Goal: Information Seeking & Learning: Learn about a topic

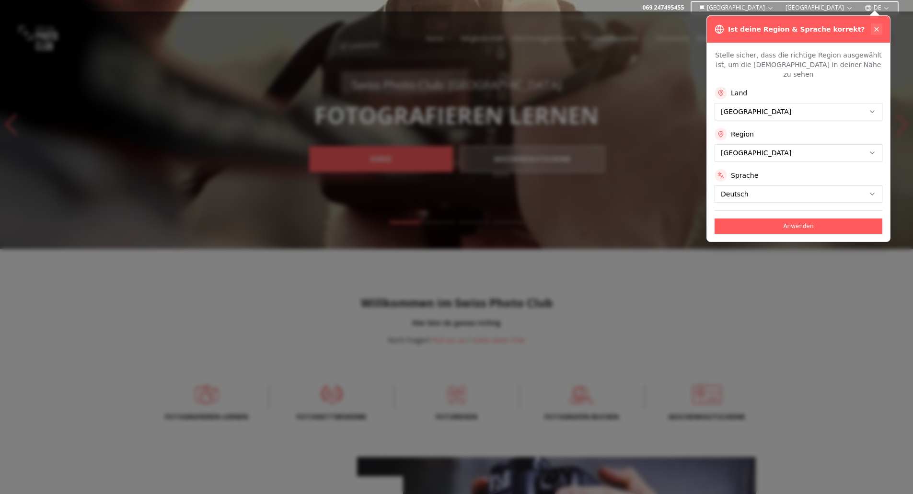
click at [878, 28] on icon at bounding box center [877, 29] width 8 height 8
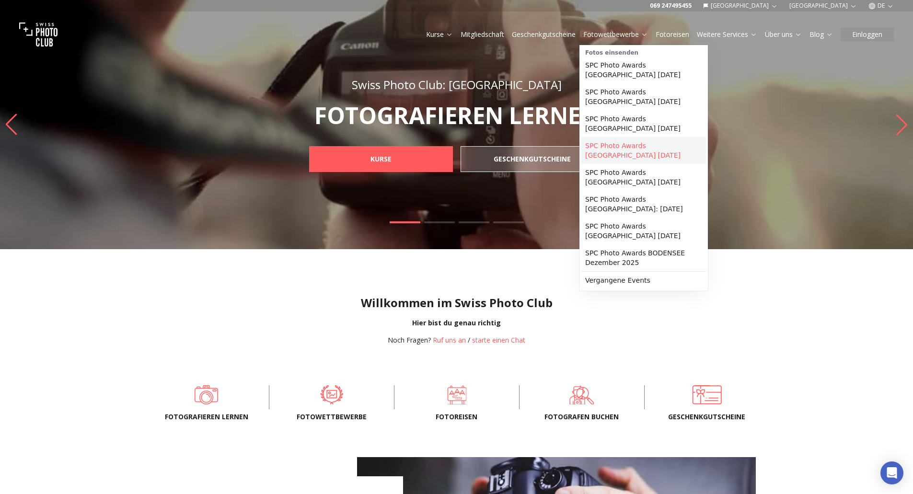
click at [617, 140] on link "SPC Photo Awards [GEOGRAPHIC_DATA] [DATE]" at bounding box center [644, 150] width 125 height 27
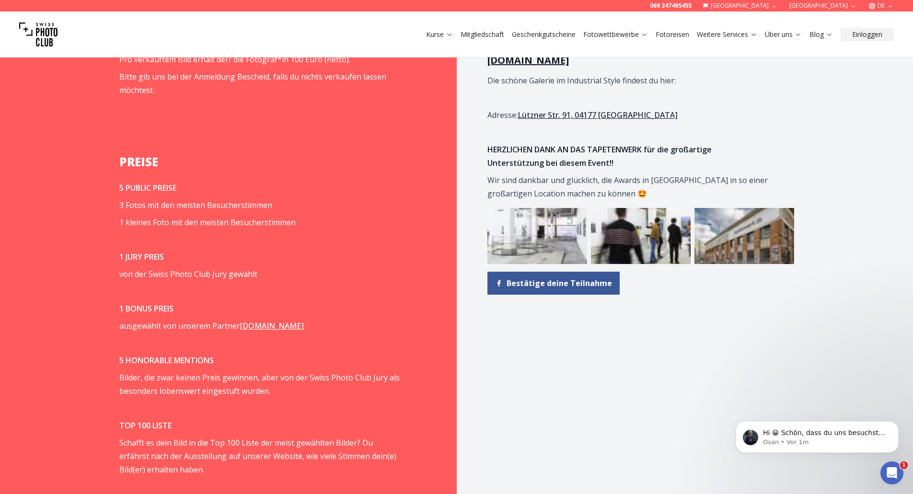
scroll to position [1179, 0]
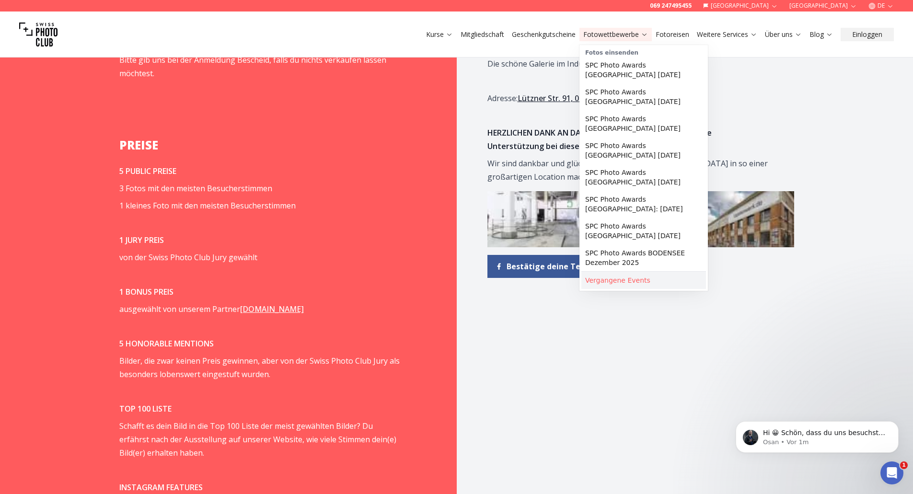
click at [624, 272] on link "Vergangene Events" at bounding box center [644, 280] width 125 height 17
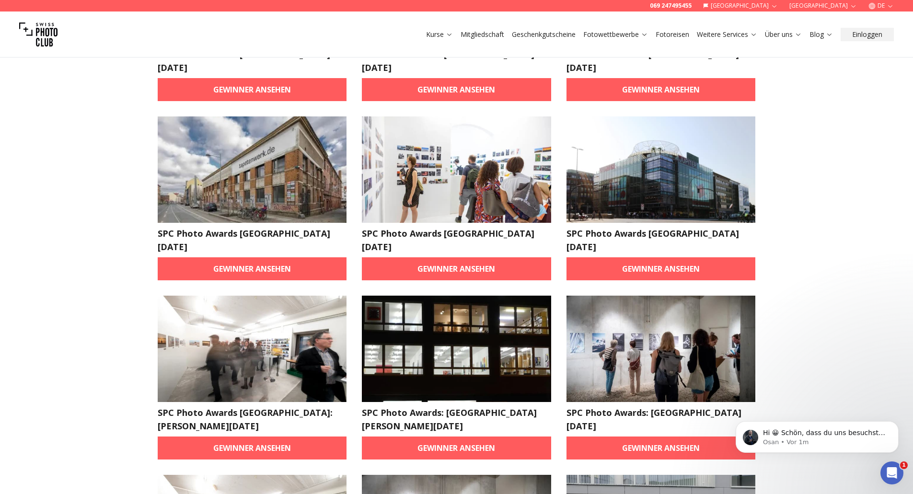
scroll to position [431, 0]
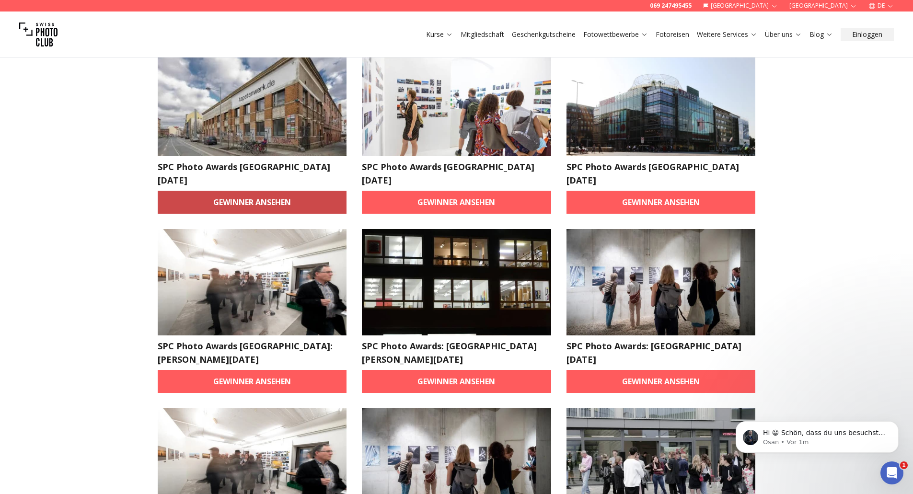
click at [256, 191] on link "Gewinner ansehen" at bounding box center [252, 202] width 189 height 23
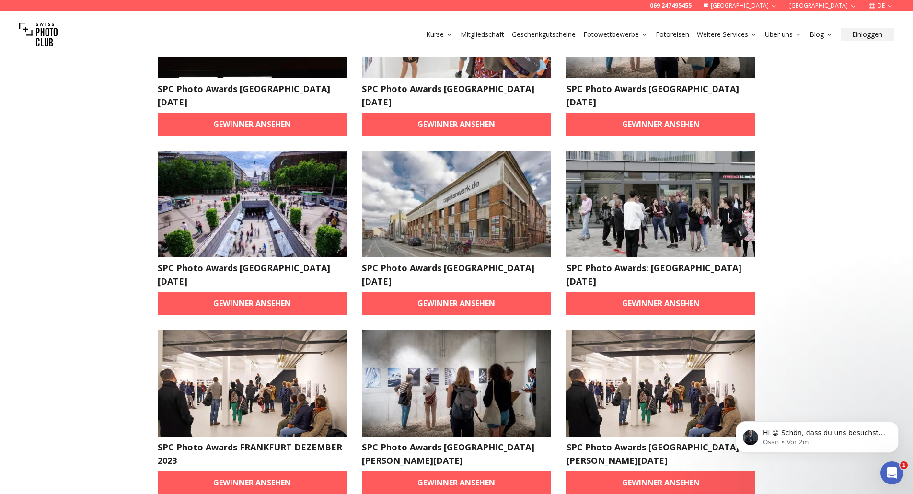
scroll to position [1247, 0]
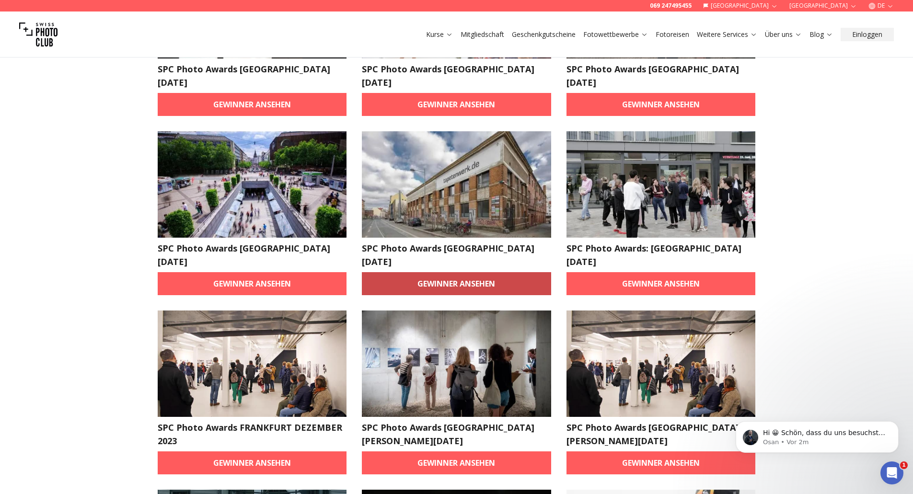
click at [457, 272] on link "Gewinner ansehen" at bounding box center [456, 283] width 189 height 23
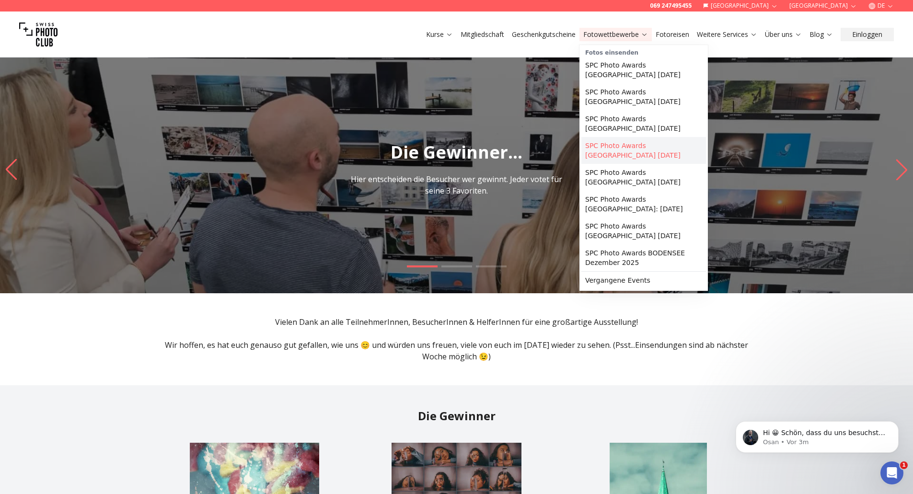
click at [624, 137] on link "SPC Photo Awards [GEOGRAPHIC_DATA] [DATE]" at bounding box center [644, 150] width 125 height 27
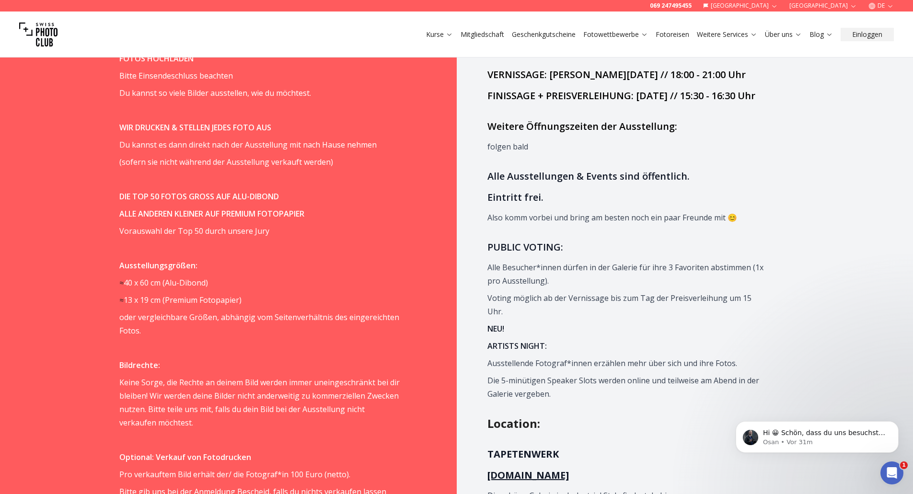
scroll to position [623, 0]
